Goal: Information Seeking & Learning: Check status

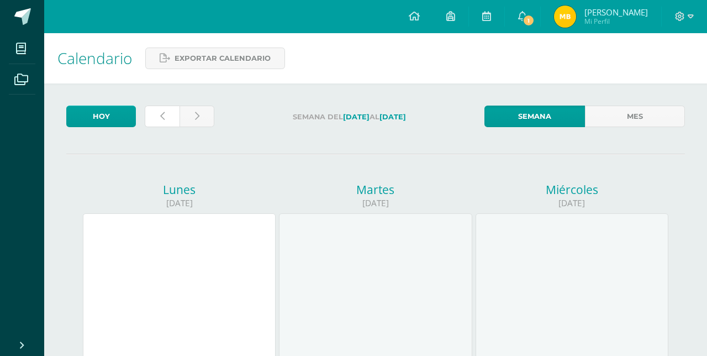
click at [158, 115] on link at bounding box center [162, 116] width 35 height 22
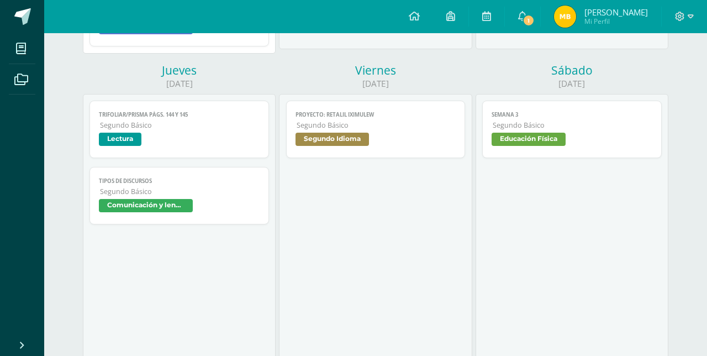
scroll to position [838, 0]
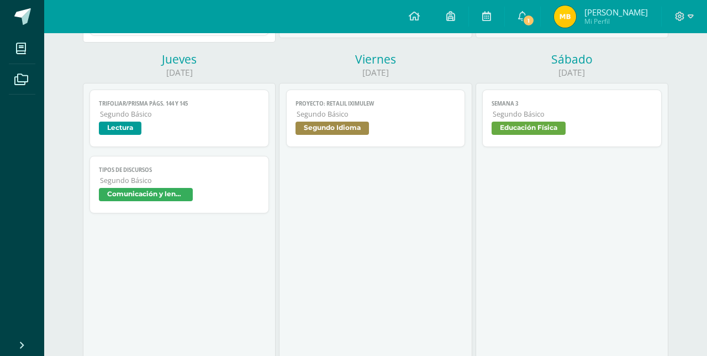
click at [117, 190] on span "Comunicación y lenguaje" at bounding box center [146, 194] width 94 height 13
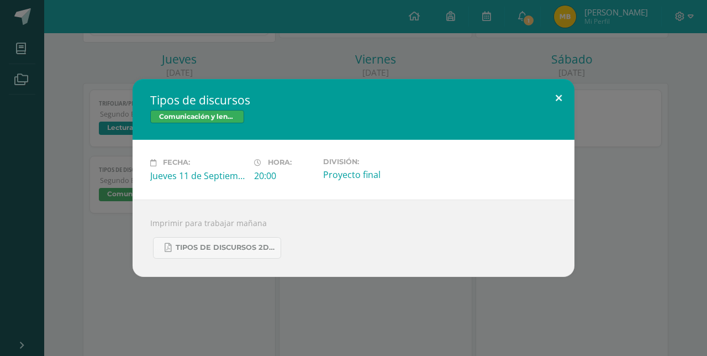
click at [556, 97] on button at bounding box center [558, 98] width 31 height 38
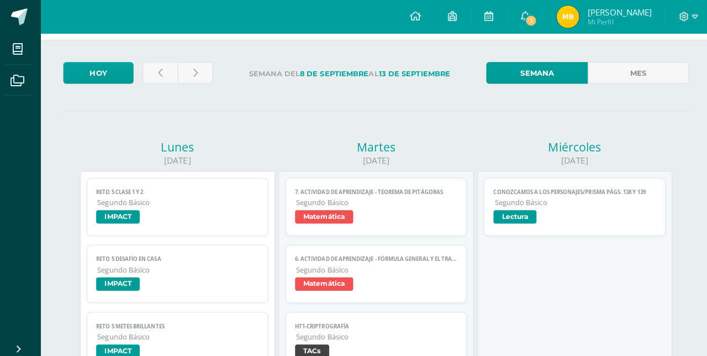
scroll to position [0, 0]
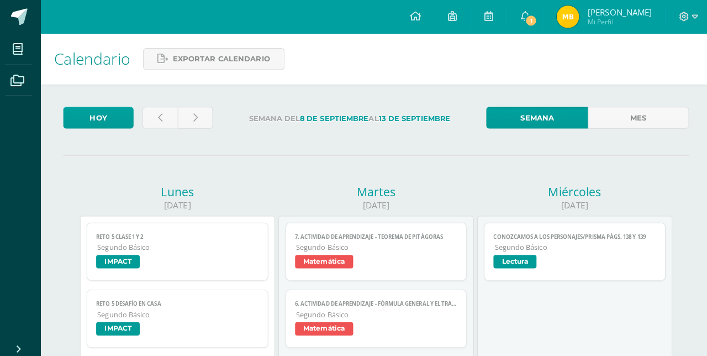
click at [540, 12] on link "1" at bounding box center [522, 16] width 35 height 33
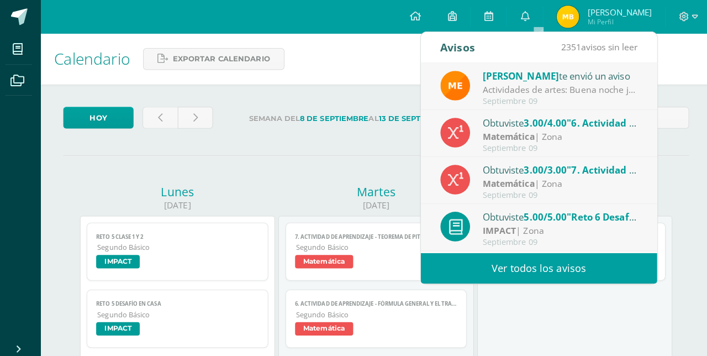
click at [607, 75] on div "[PERSON_NAME] te envió un aviso" at bounding box center [558, 75] width 154 height 14
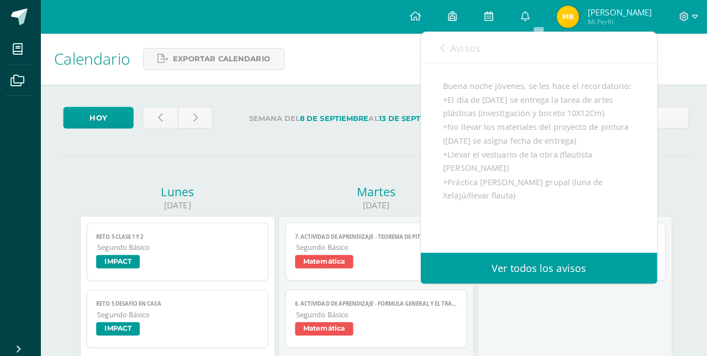
scroll to position [85, 0]
